Goal: Find specific page/section

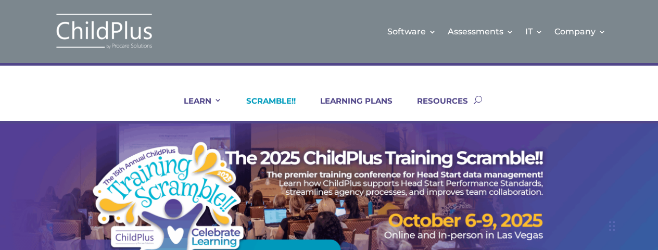
click at [286, 104] on link "SCRAMBLE!!" at bounding box center [264, 108] width 62 height 25
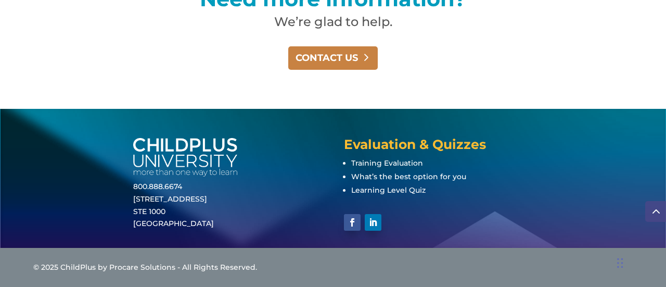
scroll to position [823, 0]
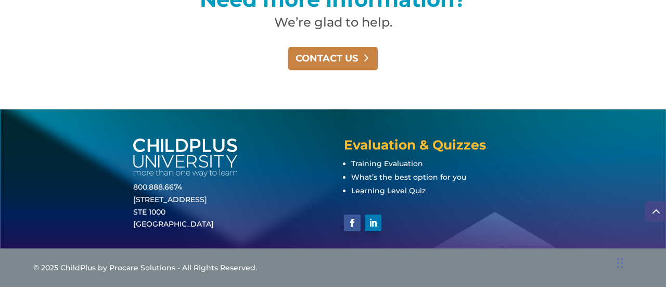
click at [346, 60] on link "CONTACT US" at bounding box center [333, 58] width 90 height 23
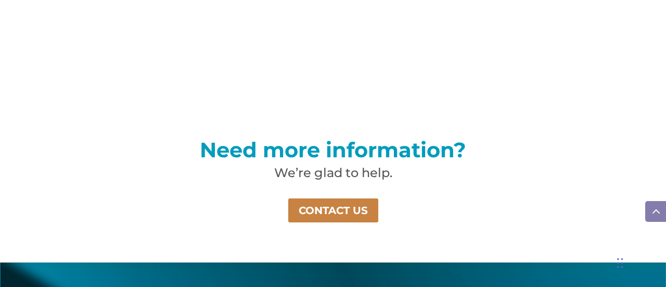
scroll to position [675, 0]
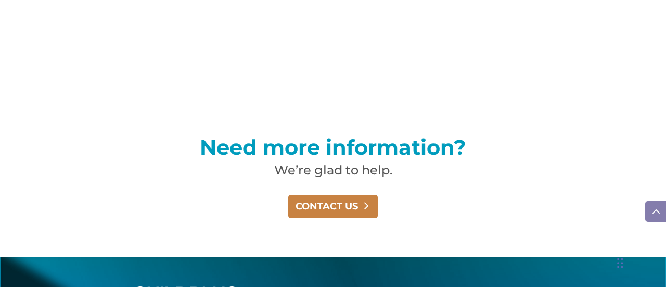
click at [337, 209] on link "CONTACT US" at bounding box center [333, 206] width 90 height 23
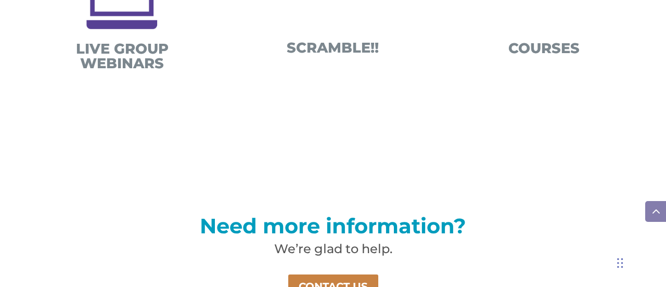
scroll to position [597, 0]
